Goal: Complete application form

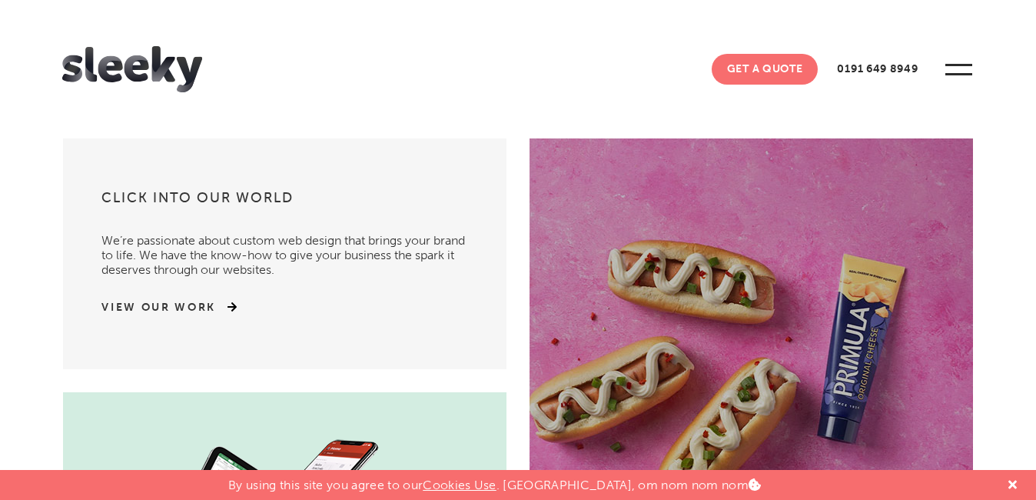
click at [767, 72] on link "Get A Quote" at bounding box center [765, 69] width 107 height 31
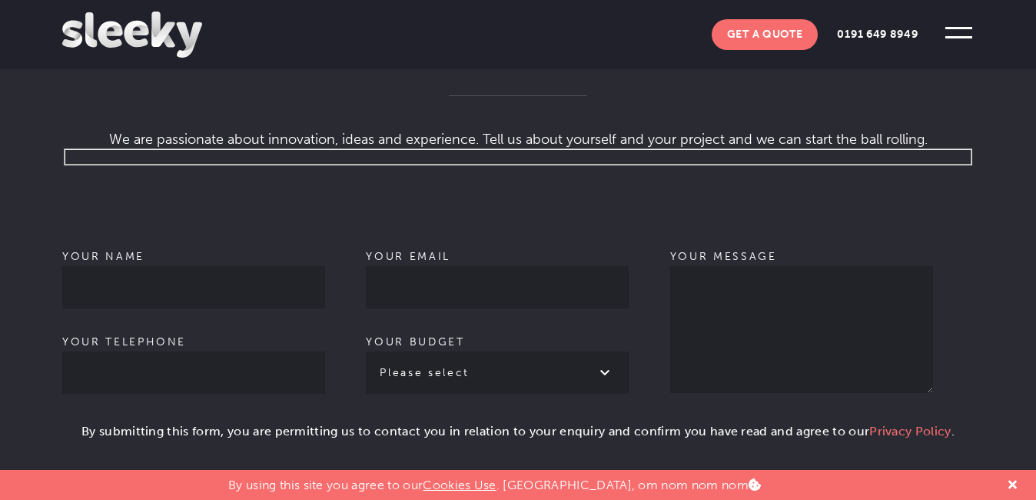
scroll to position [1024, 0]
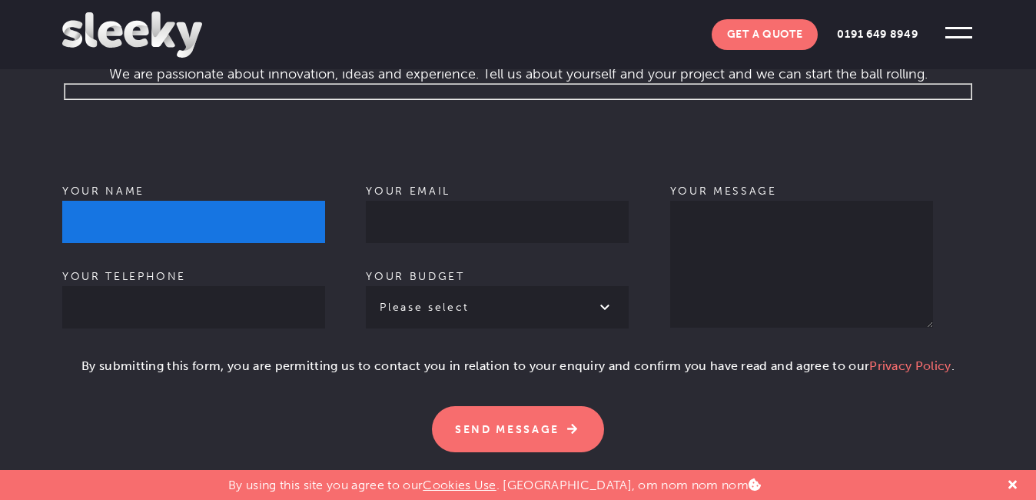
click at [165, 207] on input "Your name" at bounding box center [193, 222] width 263 height 42
type input "[PERSON_NAME]"
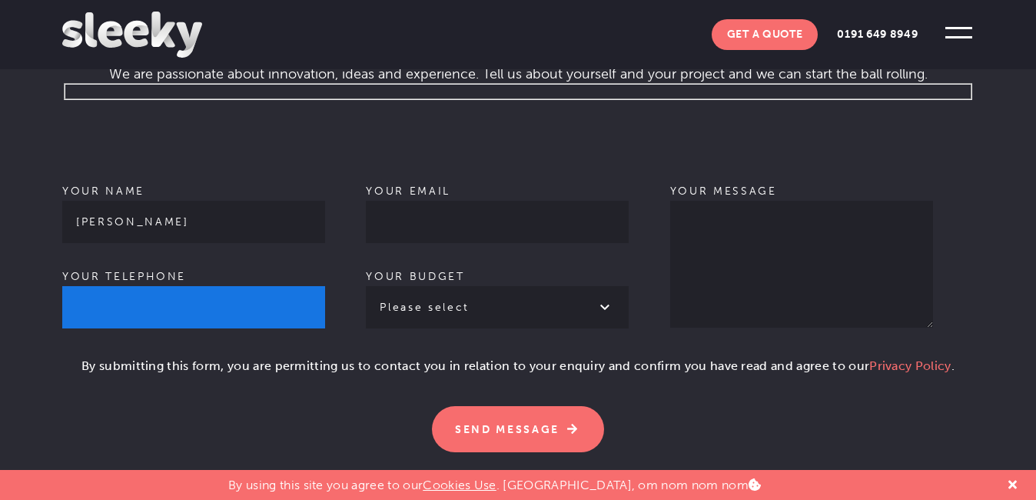
type input "16514198101"
type input "[EMAIL_ADDRESS][DOMAIN_NAME]"
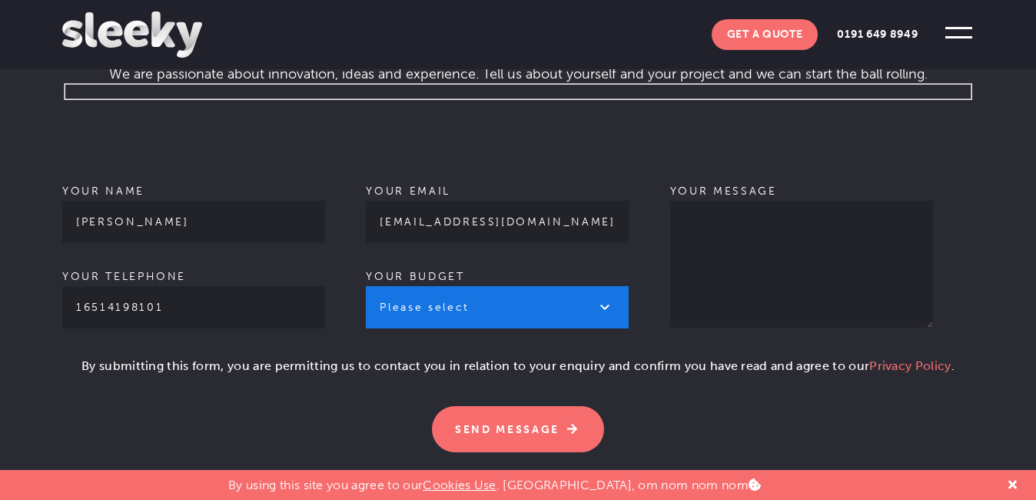
click at [433, 298] on select "Please select £1k - £2k £2k - £3k £3k - £4k £4k - £5k £5k - £10k More than £10k" at bounding box center [497, 307] width 263 height 42
select select "More than £10k"
click at [366, 286] on select "Please select £1k - £2k £2k - £3k £3k - £4k £4k - £5k £5k - £10k More than £10k" at bounding box center [497, 307] width 263 height 42
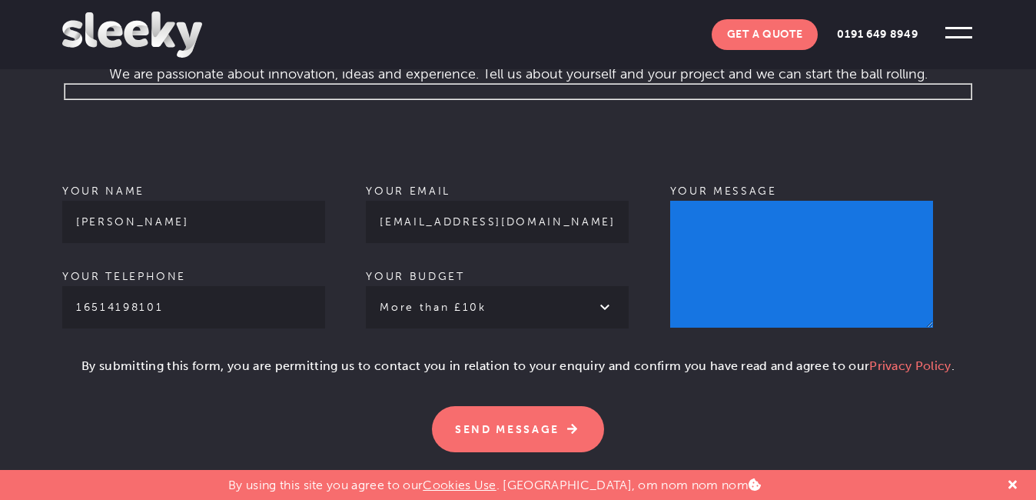
click at [701, 257] on textarea "Your message" at bounding box center [801, 264] width 263 height 127
paste textarea ""Hello, Just checked out your site, very impressive. Could you let me know what…"
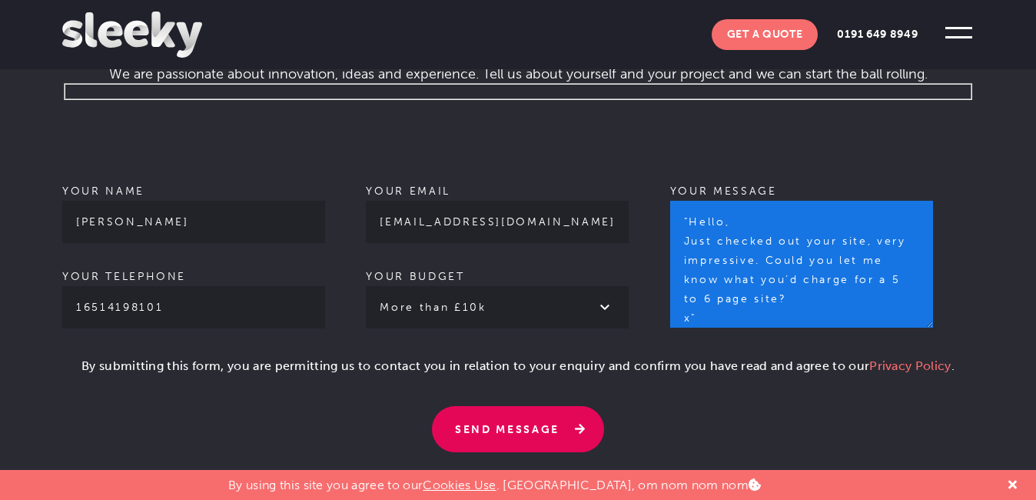
type textarea ""Hello, Just checked out your site, very impressive. Could you let me know what…"
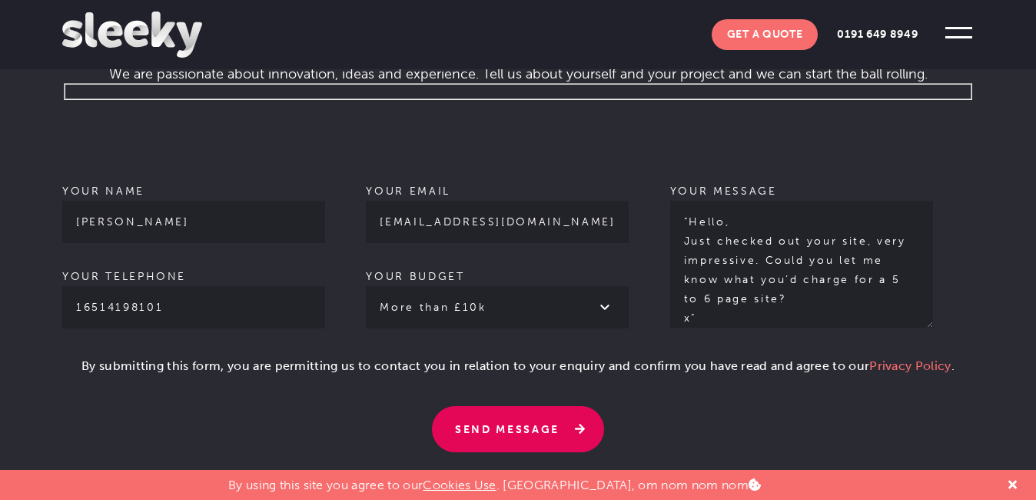
click at [502, 406] on input "Send Message" at bounding box center [518, 429] width 172 height 46
